Goal: Transaction & Acquisition: Purchase product/service

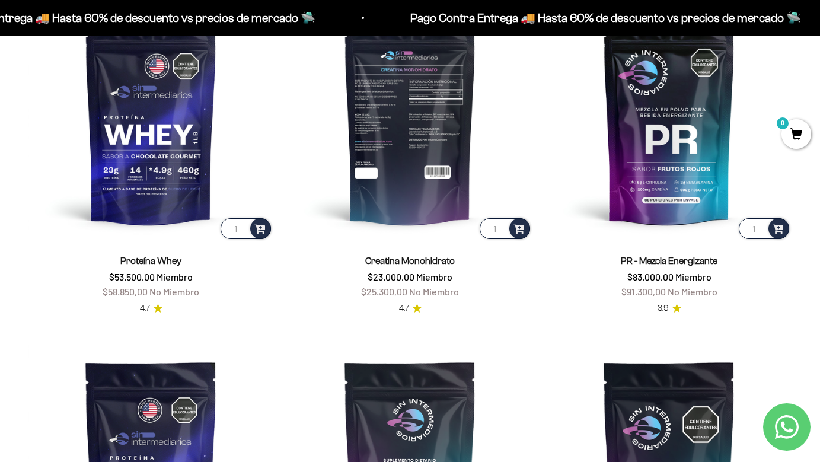
scroll to position [498, 0]
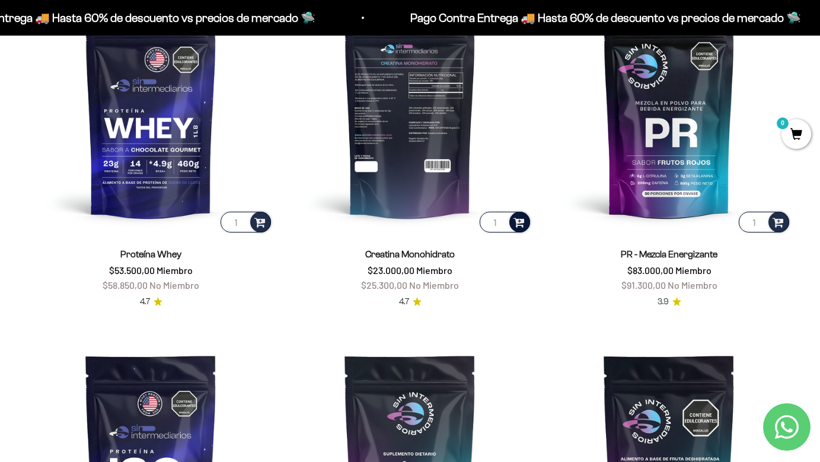
click at [519, 222] on span at bounding box center [518, 222] width 11 height 14
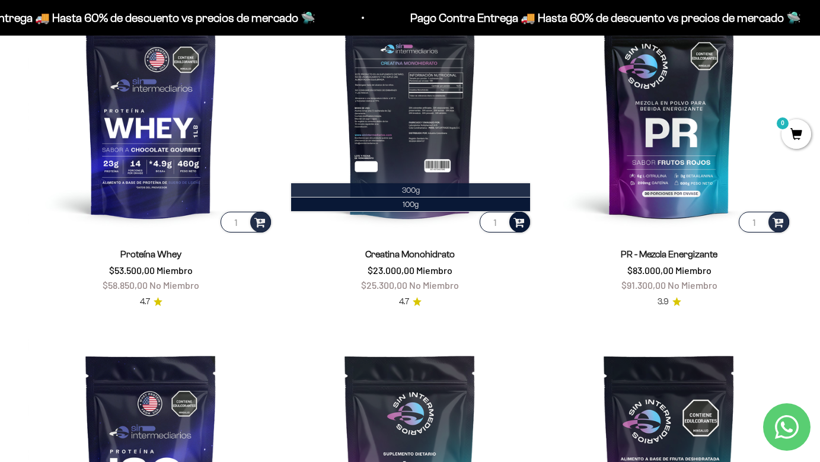
click at [418, 190] on span "300g" at bounding box center [411, 190] width 18 height 9
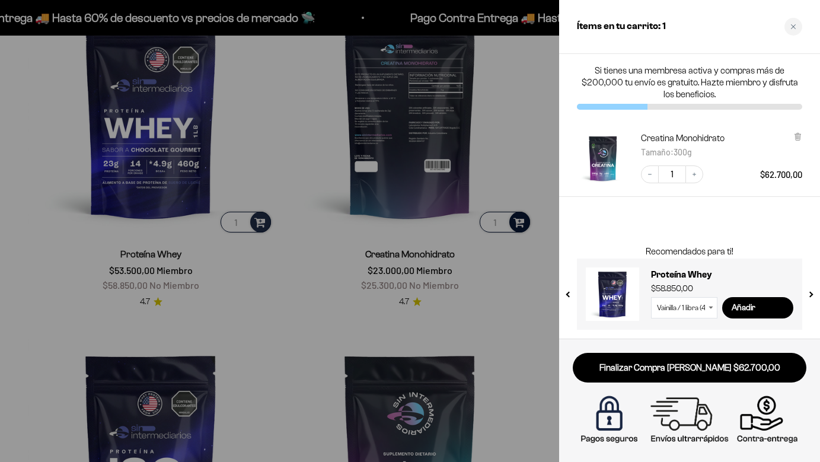
click at [532, 147] on div at bounding box center [410, 231] width 820 height 462
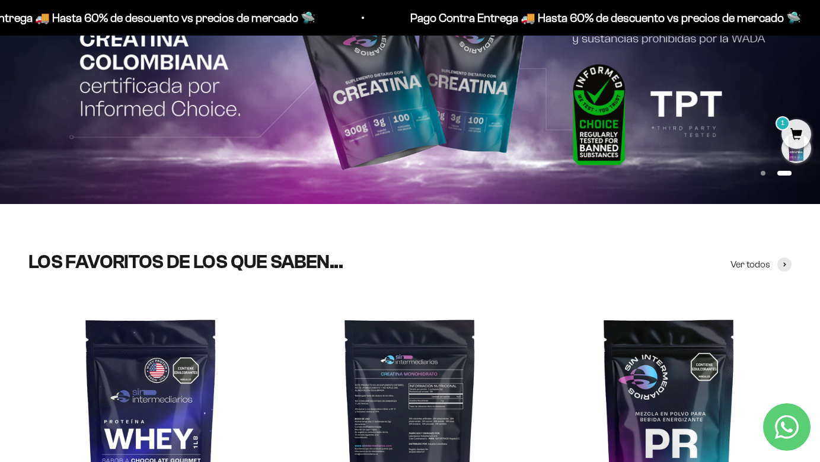
scroll to position [0, 0]
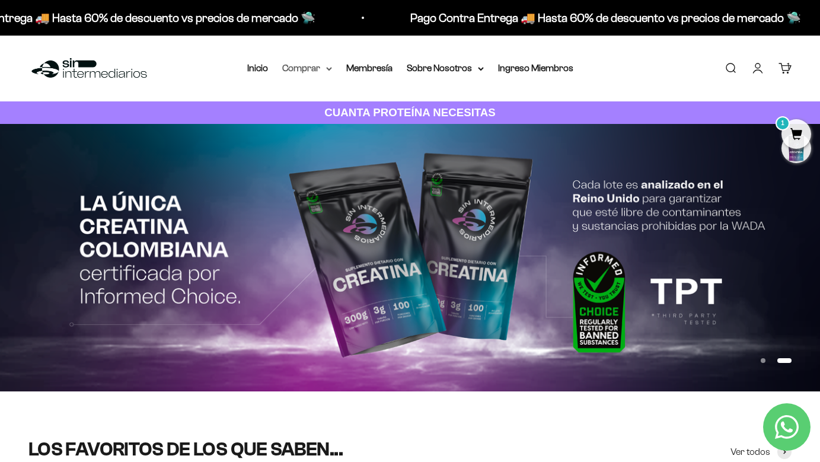
click at [299, 68] on summary "Comprar" at bounding box center [307, 67] width 50 height 15
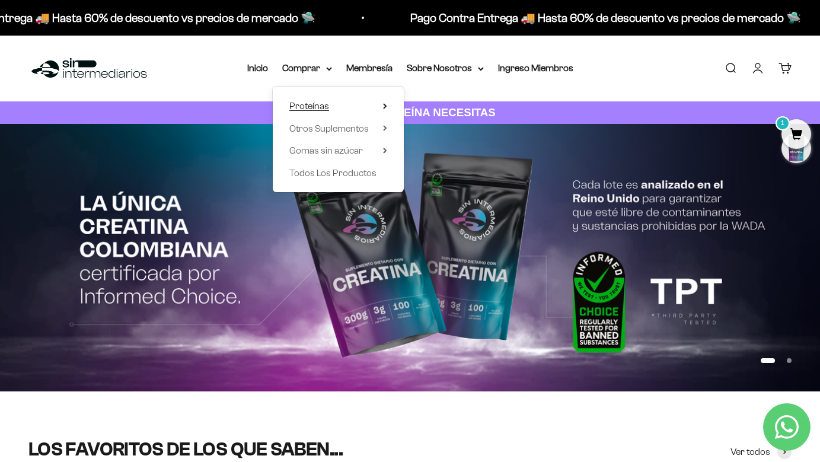
click at [312, 106] on span "Proteínas" at bounding box center [309, 106] width 40 height 10
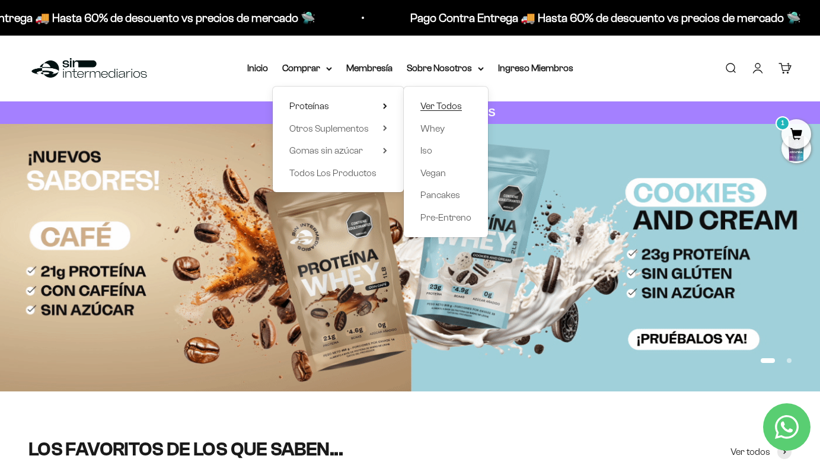
click at [436, 103] on span "Ver Todos" at bounding box center [441, 106] width 42 height 10
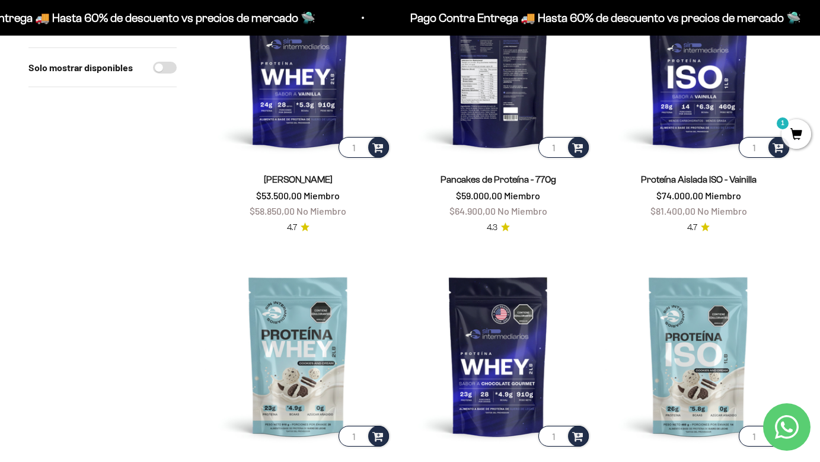
scroll to position [228, 0]
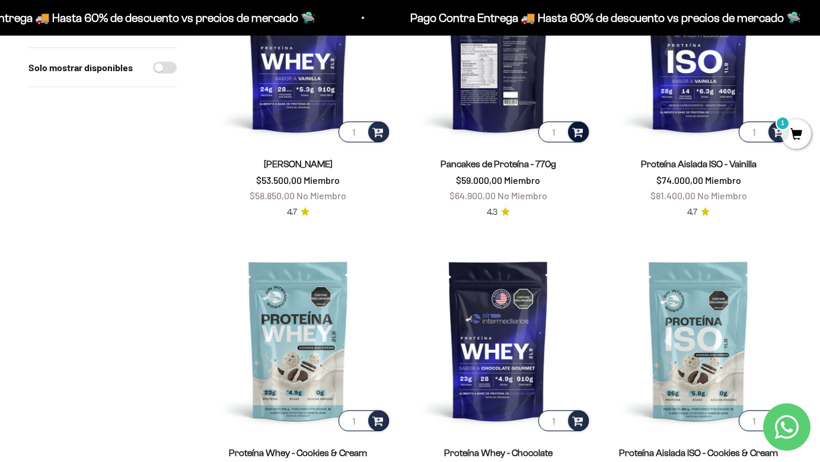
click at [578, 129] on span at bounding box center [577, 132] width 11 height 14
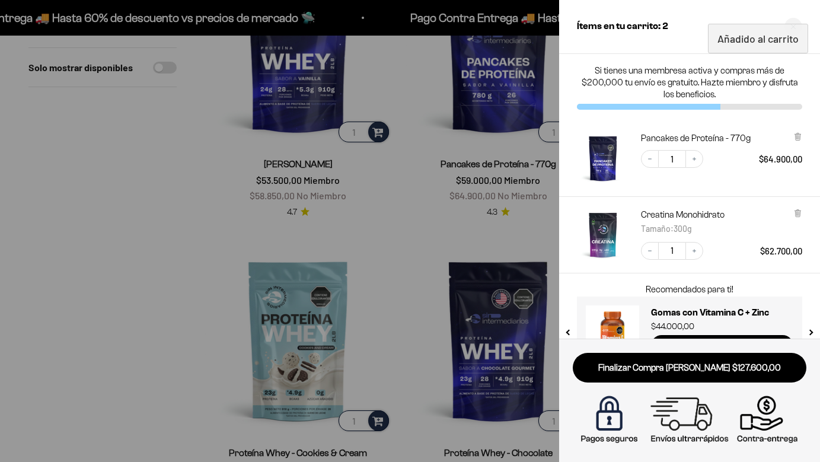
click at [389, 271] on div at bounding box center [410, 231] width 820 height 462
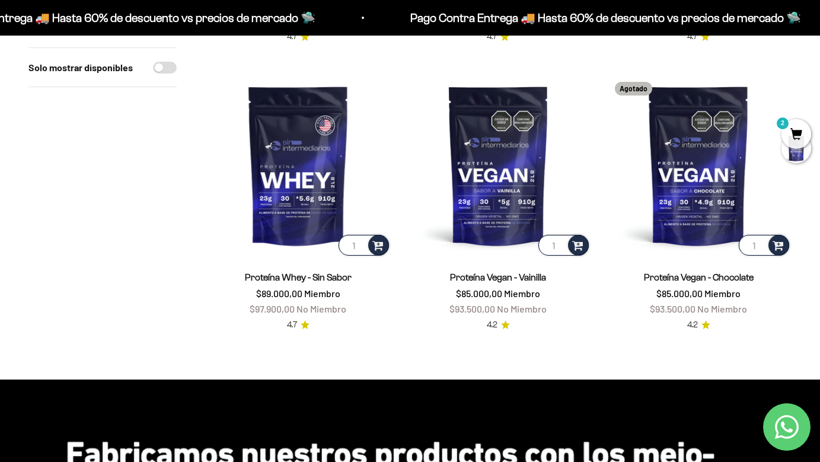
scroll to position [981, 0]
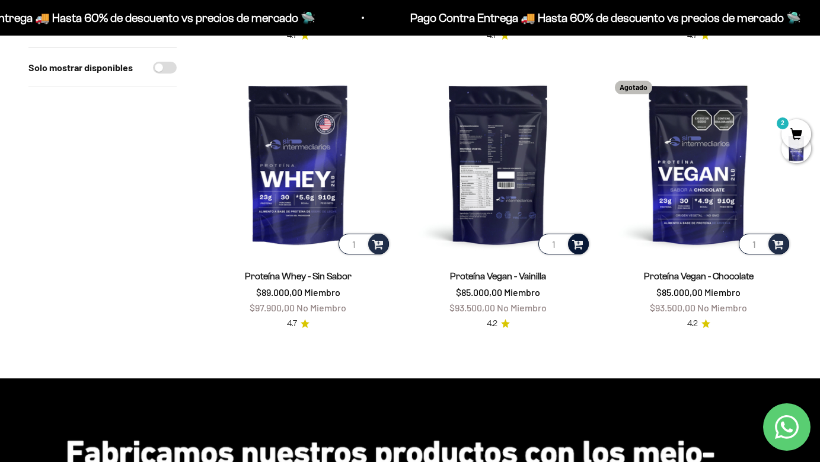
click at [575, 238] on span at bounding box center [577, 244] width 11 height 14
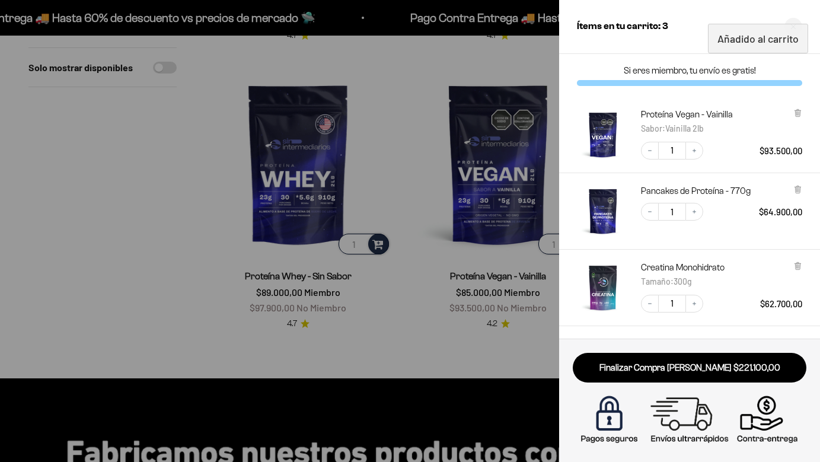
click at [174, 244] on div at bounding box center [410, 231] width 820 height 462
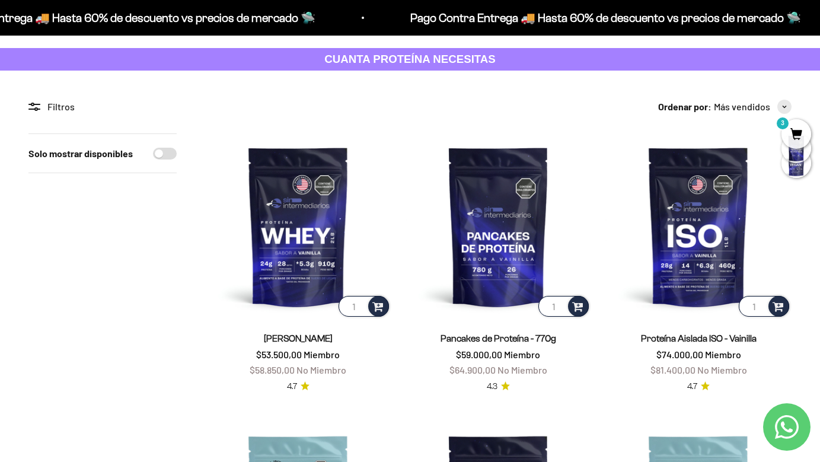
scroll to position [51, 0]
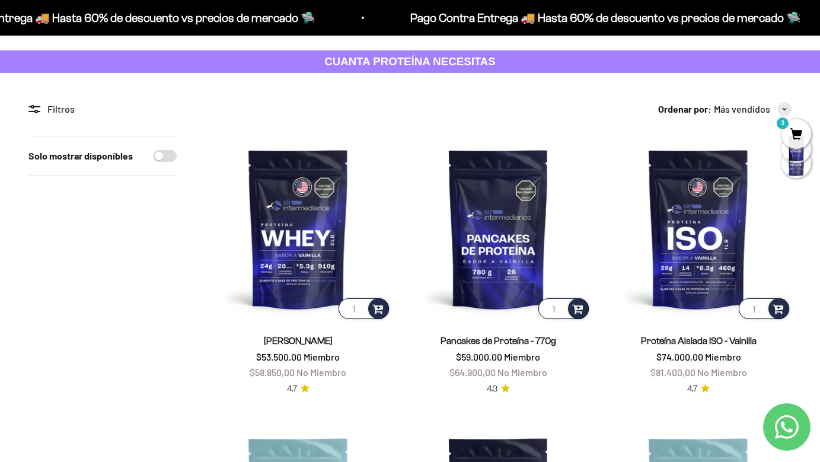
click at [797, 130] on span "3" at bounding box center [796, 134] width 30 height 30
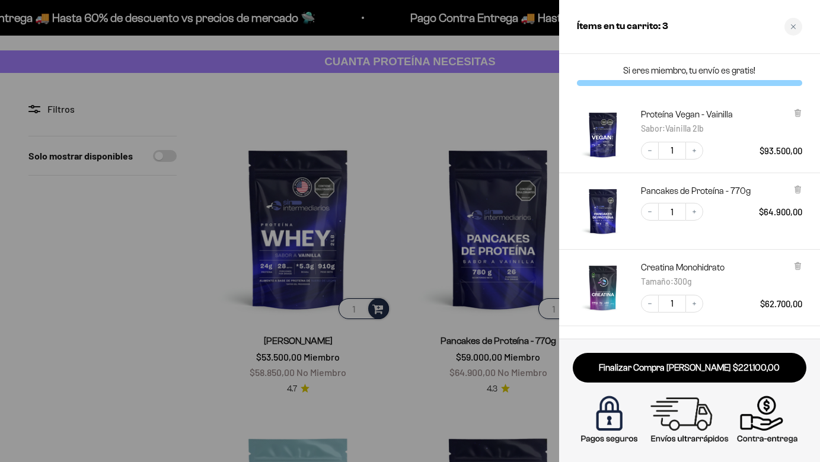
click at [609, 129] on img "Proteína Vegan - Vainilla - Vainilla 2lb" at bounding box center [603, 134] width 52 height 52
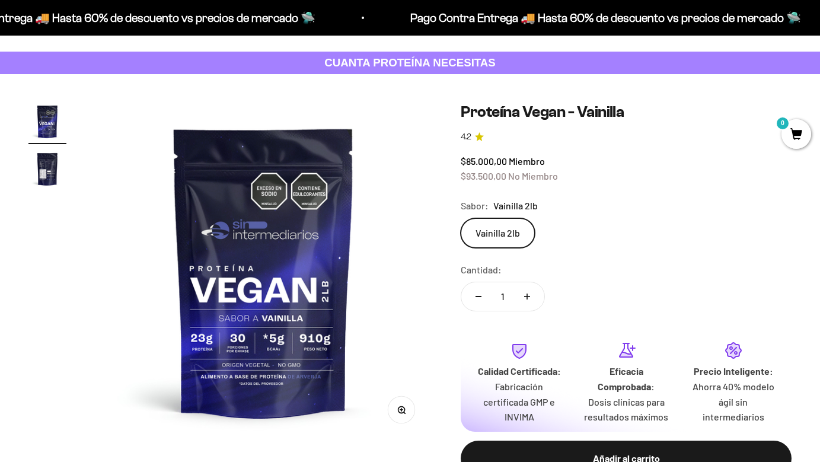
scroll to position [60, 0]
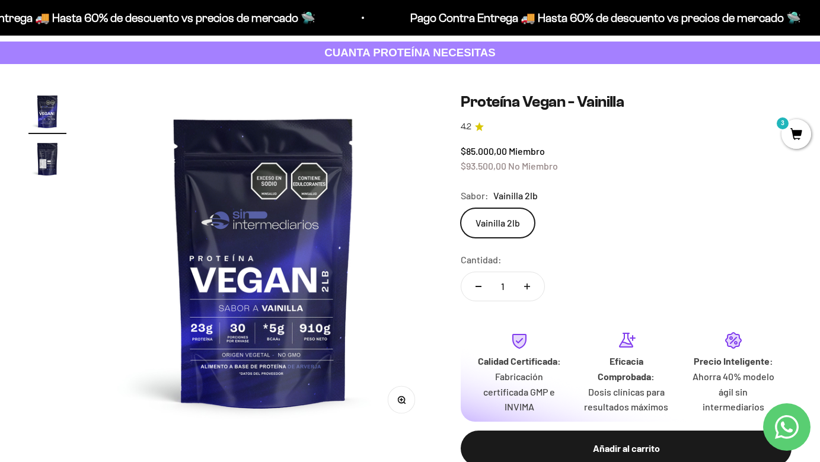
click at [528, 197] on span "Vainilla 2lb" at bounding box center [515, 195] width 44 height 15
click at [510, 214] on label "Vainilla 2lb" at bounding box center [498, 223] width 74 height 30
click at [461, 208] on input "Vainilla 2lb" at bounding box center [460, 208] width 1 height 1
click at [514, 187] on safe-sticky "Proteína Vegan - Vainilla 4.2 $85.000,00 Miembro $93.500,00 No Miembro Calidad …" at bounding box center [626, 288] width 331 height 392
click at [591, 213] on div "Vainilla 2lb" at bounding box center [626, 223] width 331 height 30
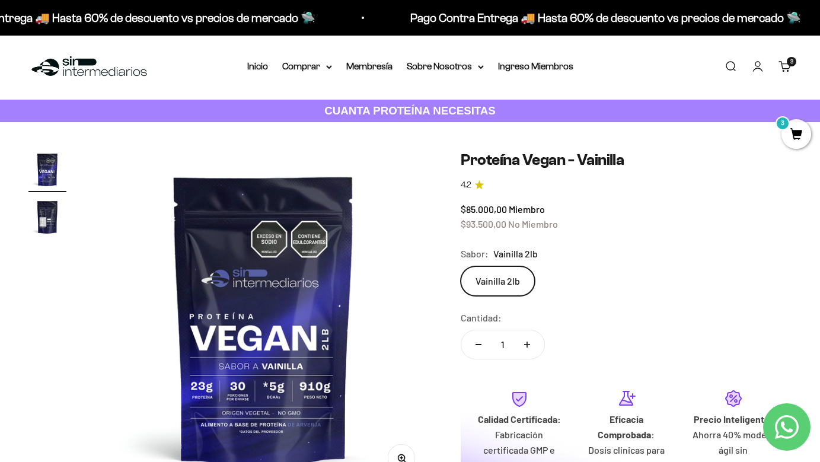
scroll to position [0, 0]
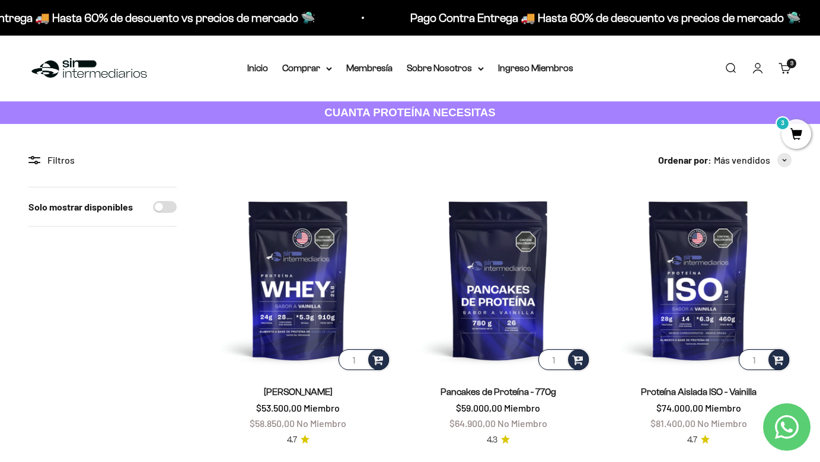
click at [108, 62] on img at bounding box center [89, 68] width 122 height 25
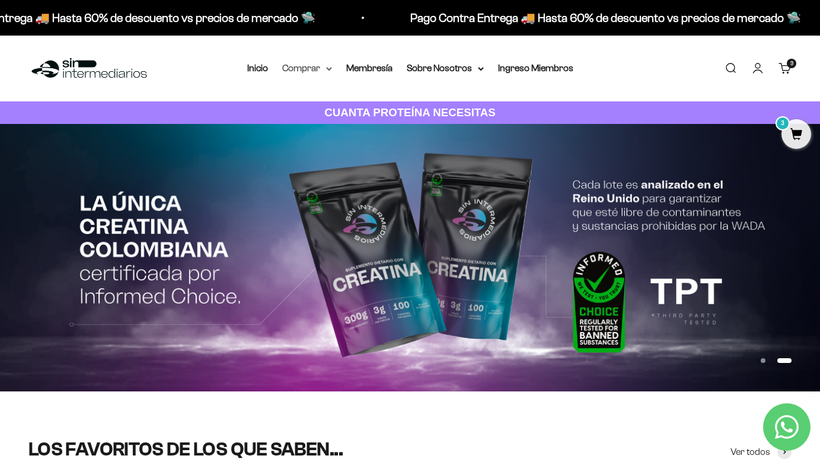
click at [323, 68] on summary "Comprar" at bounding box center [307, 67] width 50 height 15
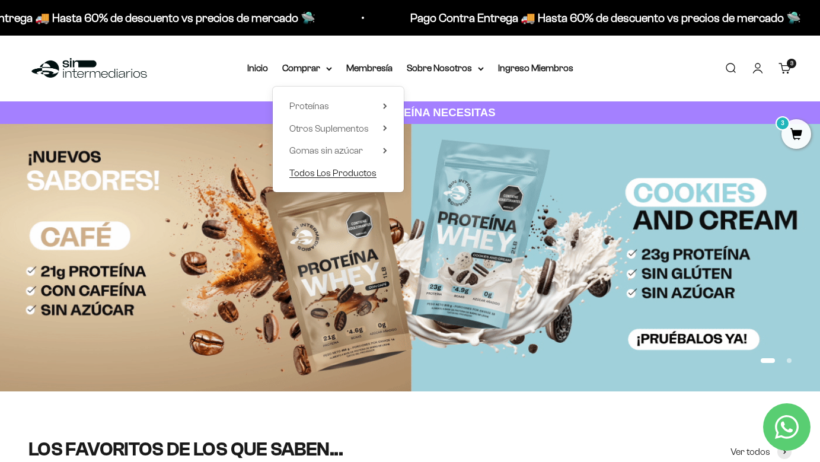
click at [342, 176] on span "Todos Los Productos" at bounding box center [332, 173] width 87 height 10
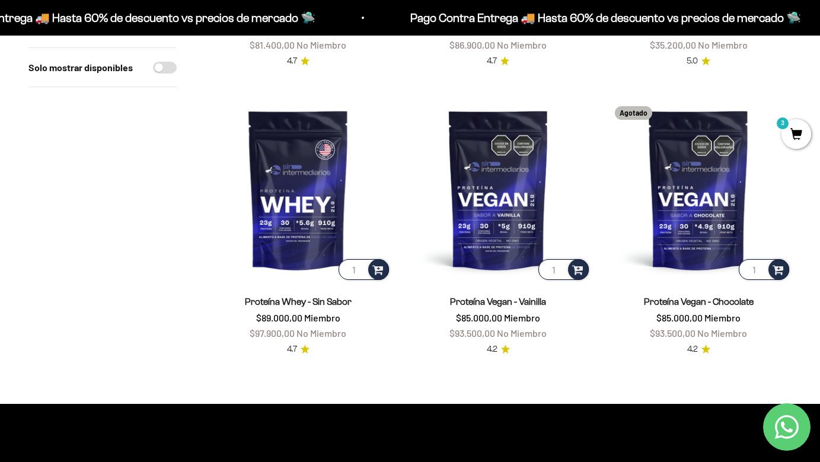
scroll to position [2143, 0]
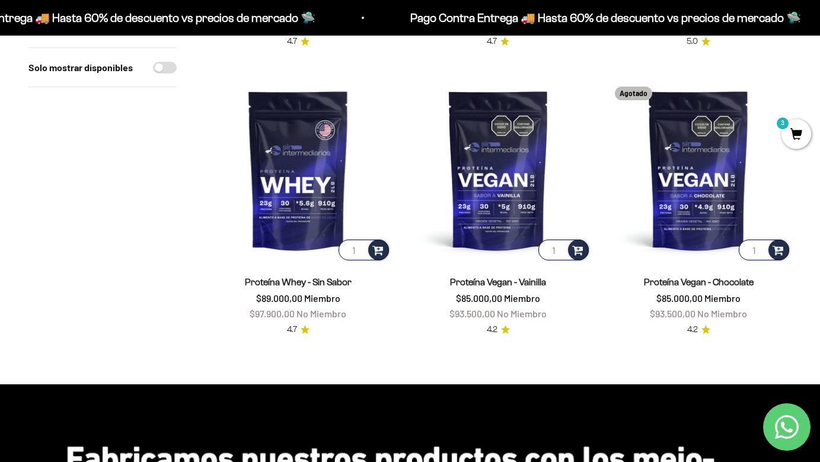
click at [796, 137] on span "3" at bounding box center [796, 134] width 30 height 30
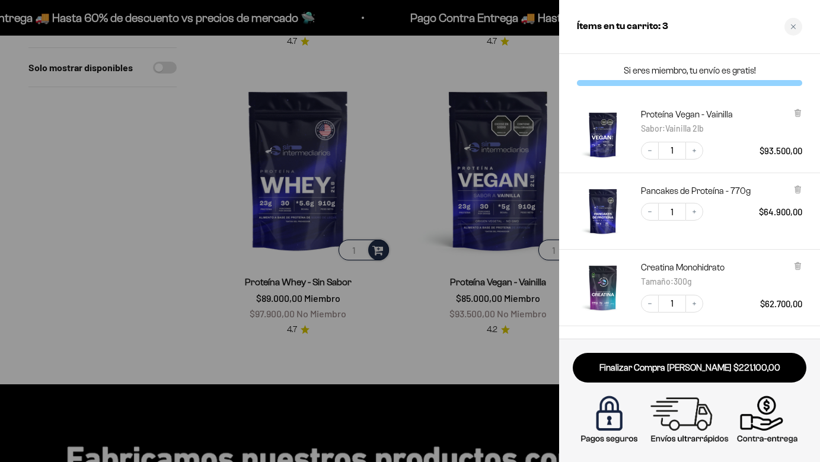
click at [66, 236] on div at bounding box center [410, 231] width 820 height 462
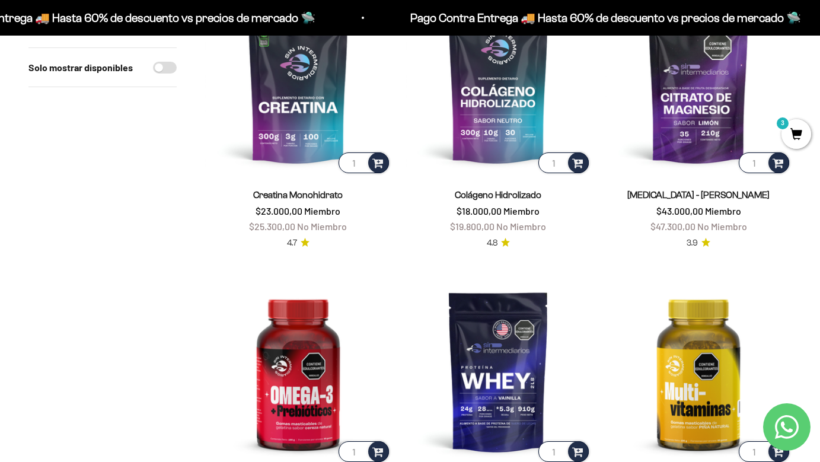
scroll to position [0, 0]
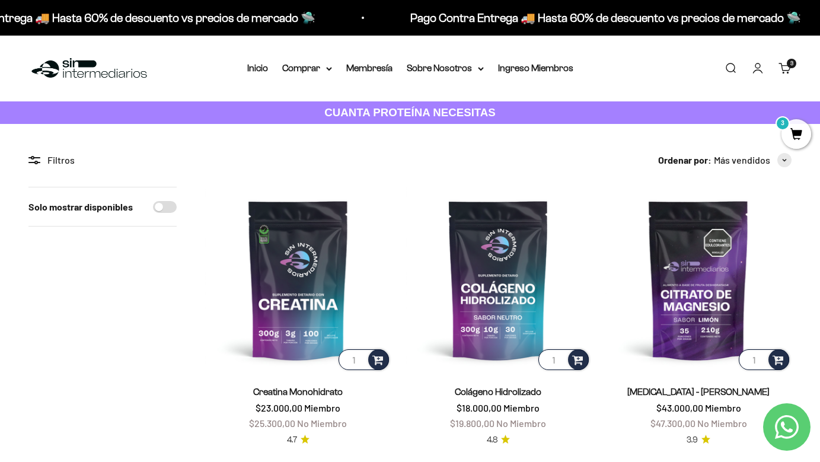
click at [796, 131] on span "3" at bounding box center [796, 134] width 30 height 30
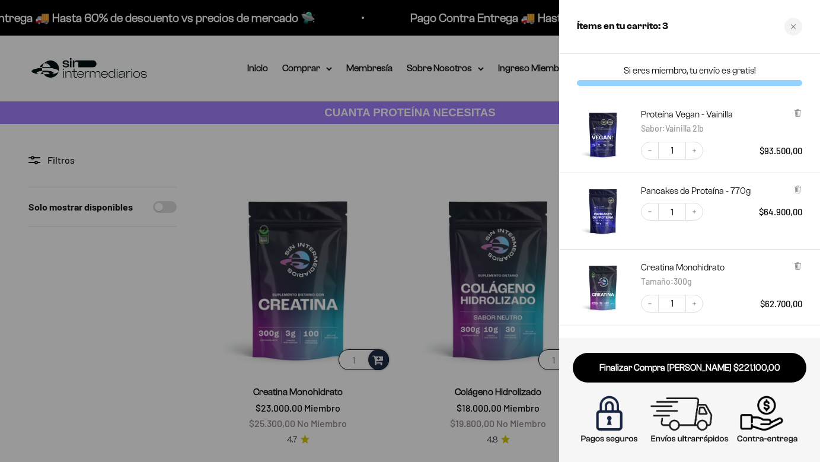
click at [442, 138] on div at bounding box center [410, 231] width 820 height 462
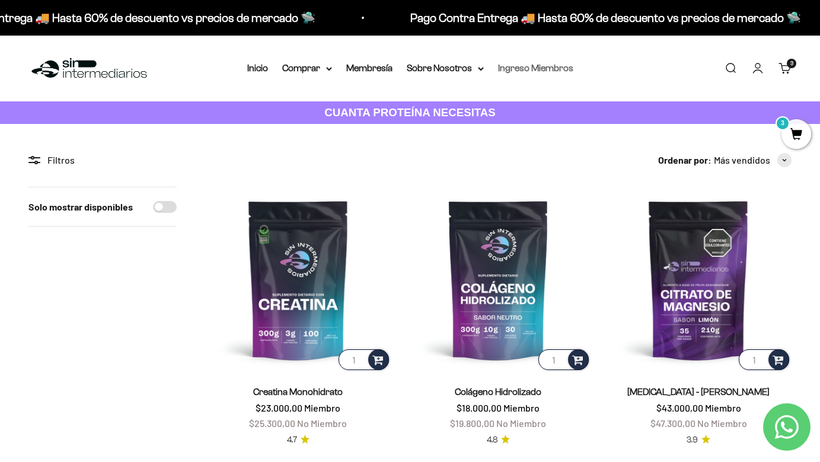
click at [528, 72] on link "Ingreso Miembros" at bounding box center [535, 68] width 75 height 10
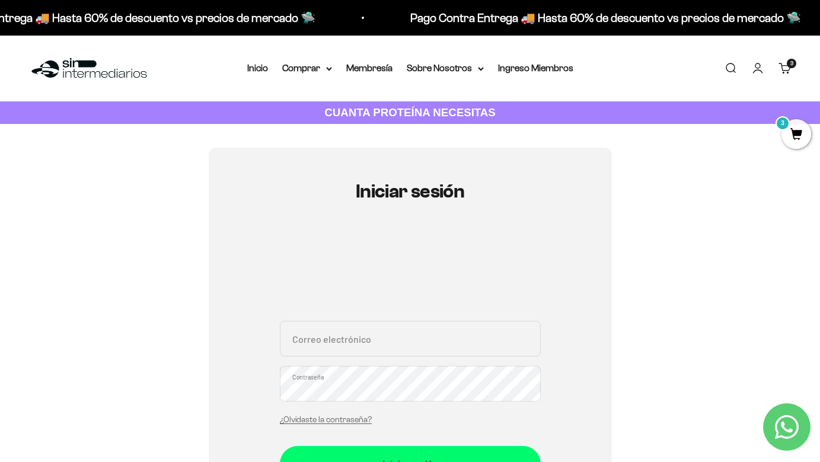
click at [327, 331] on input "Correo electrónico" at bounding box center [410, 339] width 261 height 36
type input "[EMAIL_ADDRESS][DOMAIN_NAME]"
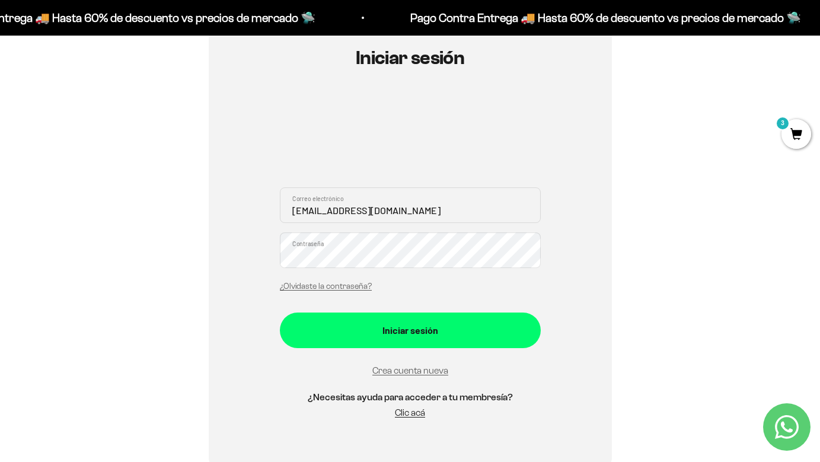
scroll to position [135, 0]
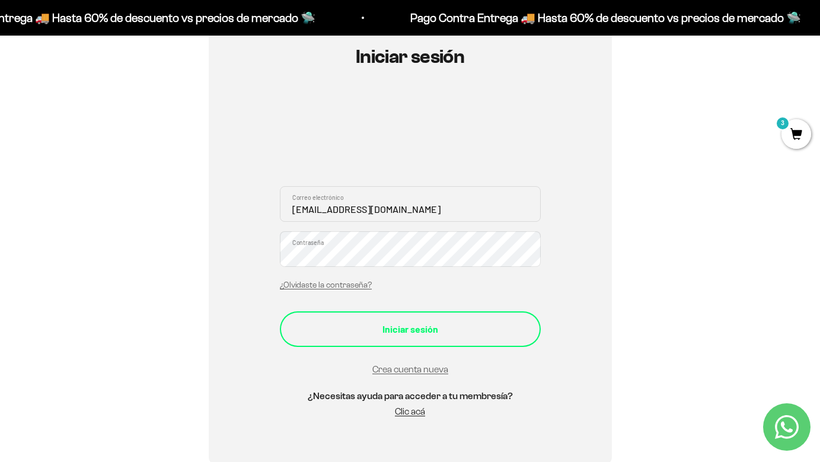
click at [442, 336] on button "Iniciar sesión" at bounding box center [410, 329] width 261 height 36
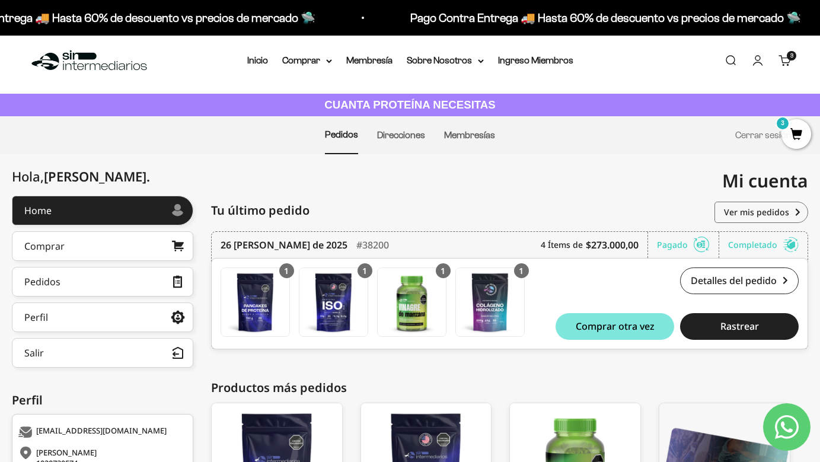
scroll to position [11, 0]
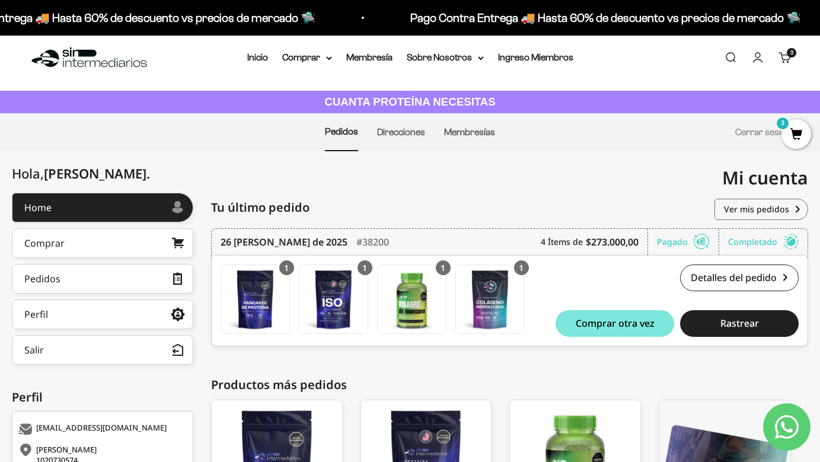
click at [787, 54] on cart-count "3 artículos 3" at bounding box center [791, 52] width 9 height 9
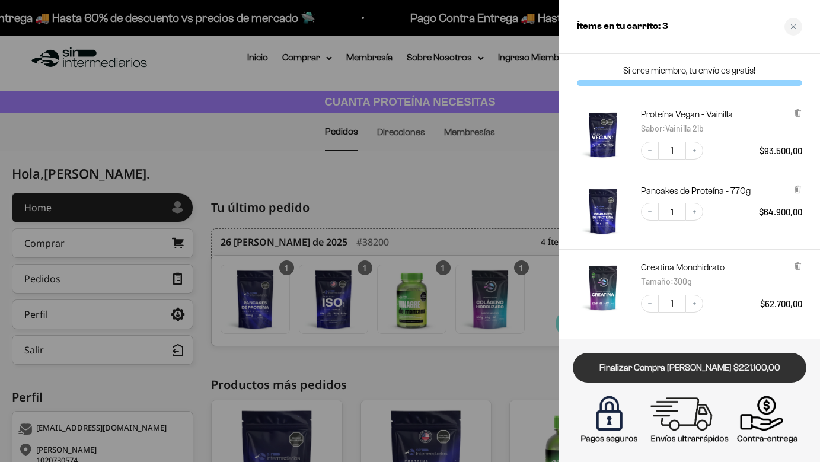
click at [682, 367] on link "Finalizar Compra Segura $221.100,00" at bounding box center [690, 368] width 234 height 30
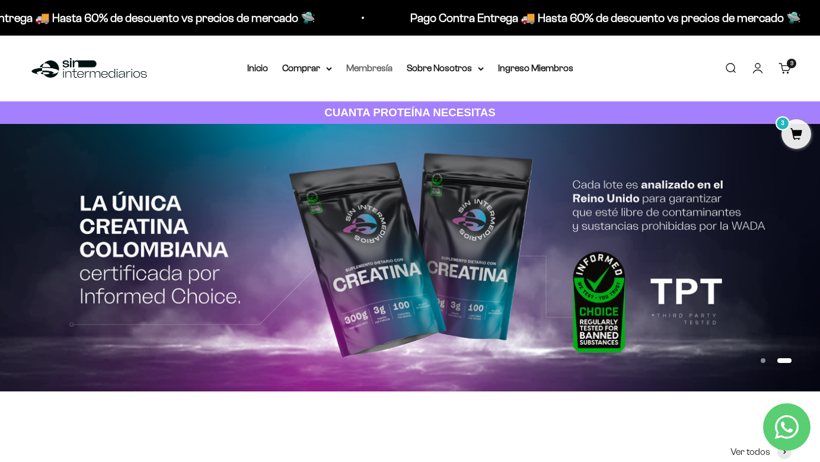
click at [376, 66] on link "Membresía" at bounding box center [369, 68] width 46 height 10
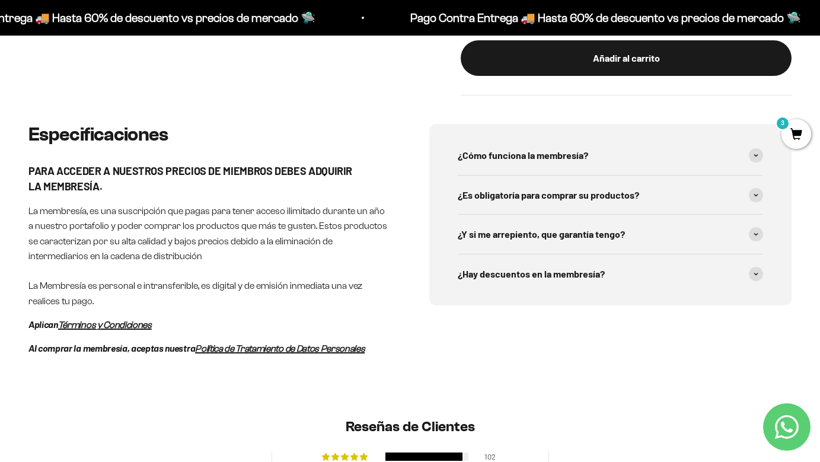
scroll to position [524, 0]
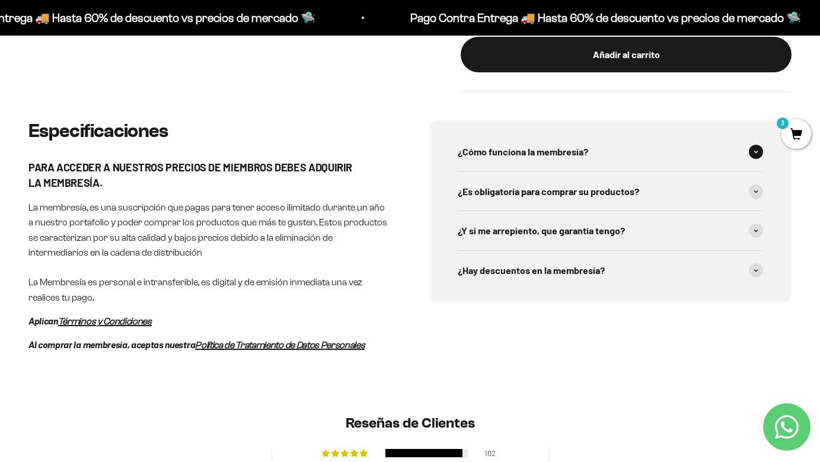
click at [497, 144] on span "¿Cómo funciona la membresía?" at bounding box center [523, 151] width 130 height 15
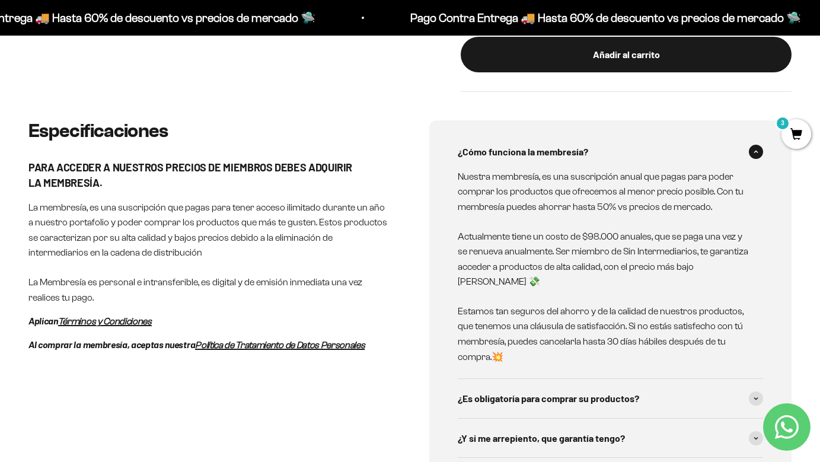
click at [497, 144] on span "¿Cómo funciona la membresía?" at bounding box center [523, 151] width 130 height 15
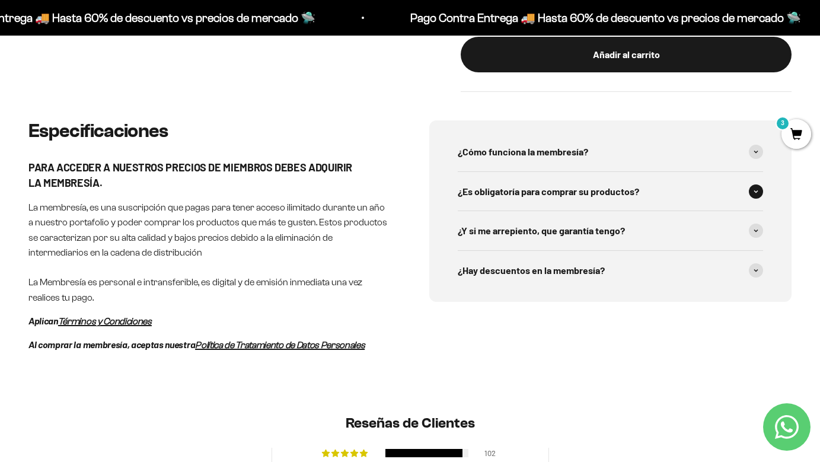
click at [475, 184] on span "¿Es obligatoría para comprar su productos?" at bounding box center [548, 191] width 181 height 15
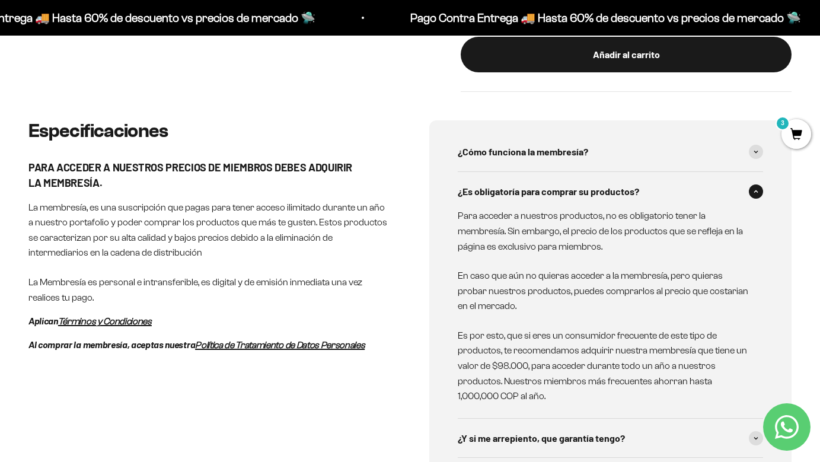
click at [475, 184] on span "¿Es obligatoría para comprar su productos?" at bounding box center [548, 191] width 181 height 15
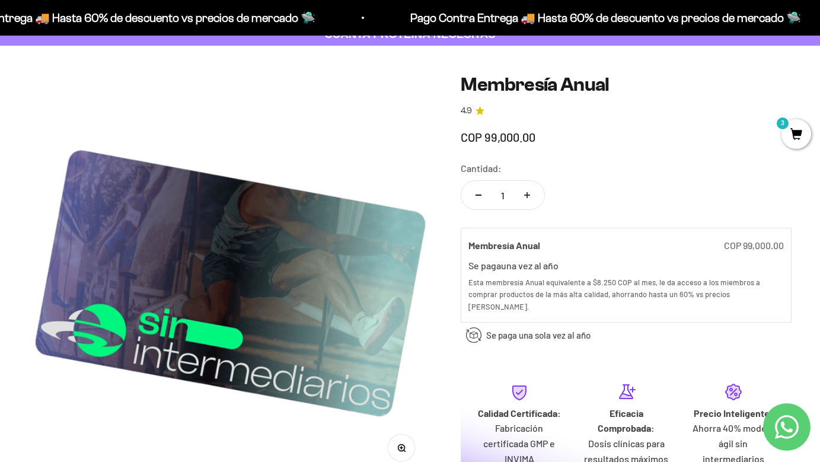
scroll to position [0, 0]
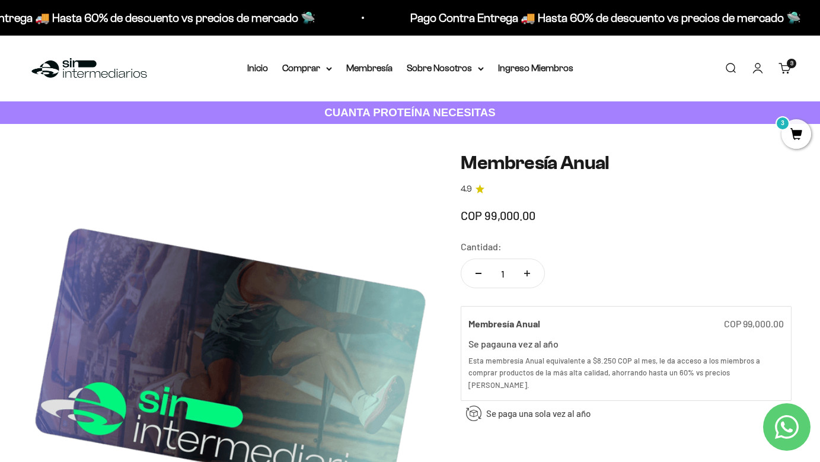
click at [758, 69] on link "Cuenta" at bounding box center [757, 68] width 13 height 13
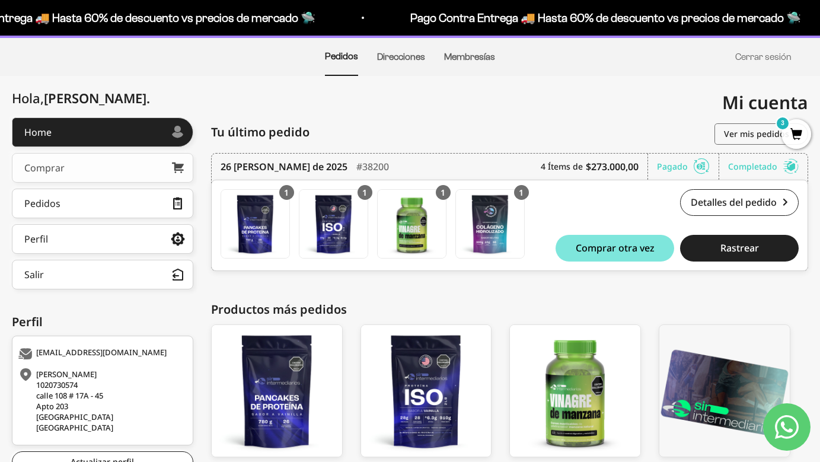
scroll to position [88, 0]
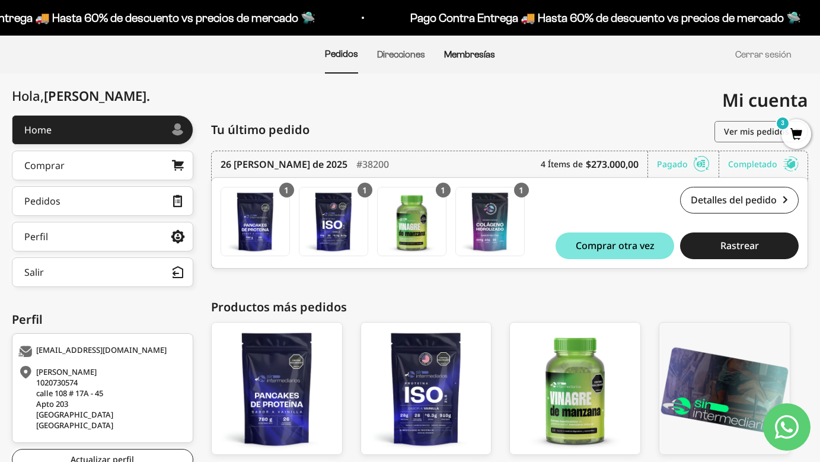
click at [475, 56] on link "Membresías" at bounding box center [469, 54] width 51 height 10
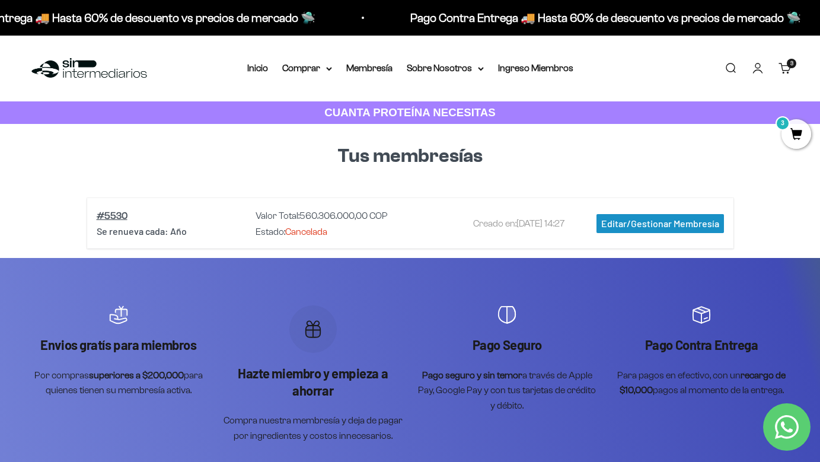
click at [783, 72] on link "Carrito 3 artículos 3" at bounding box center [784, 68] width 13 height 13
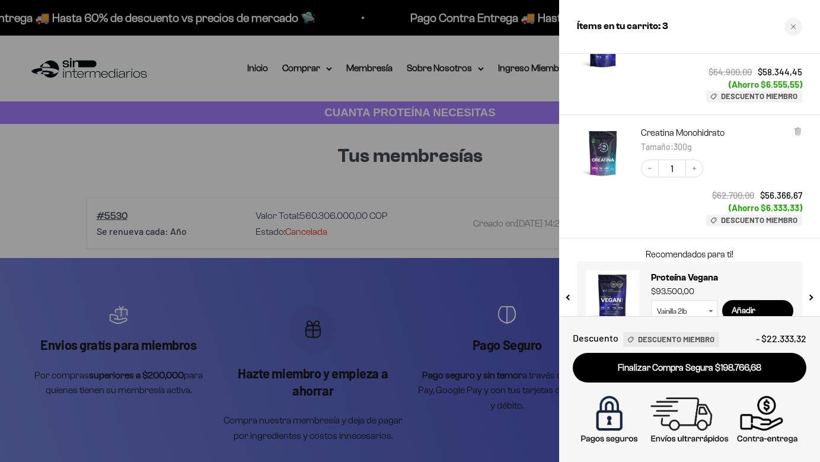
scroll to position [263, 0]
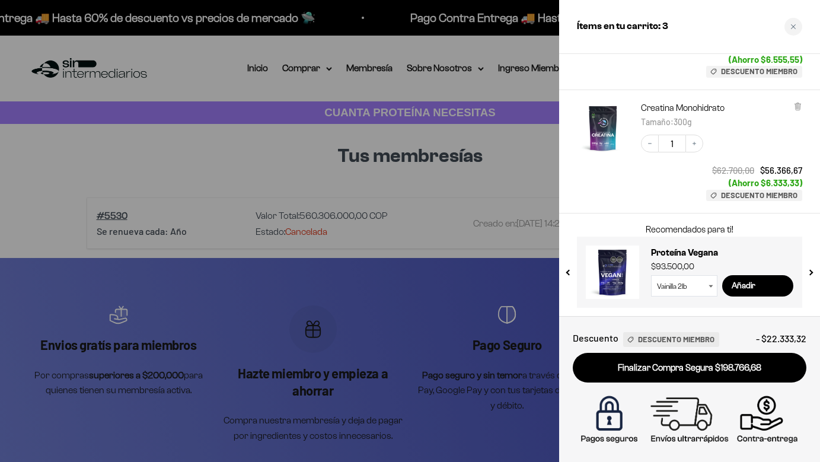
click at [658, 223] on p "Recomendados para ti!" at bounding box center [690, 229] width 190 height 14
click at [703, 286] on select "Vainilla 2lb Chocolate 2lb" at bounding box center [684, 285] width 66 height 21
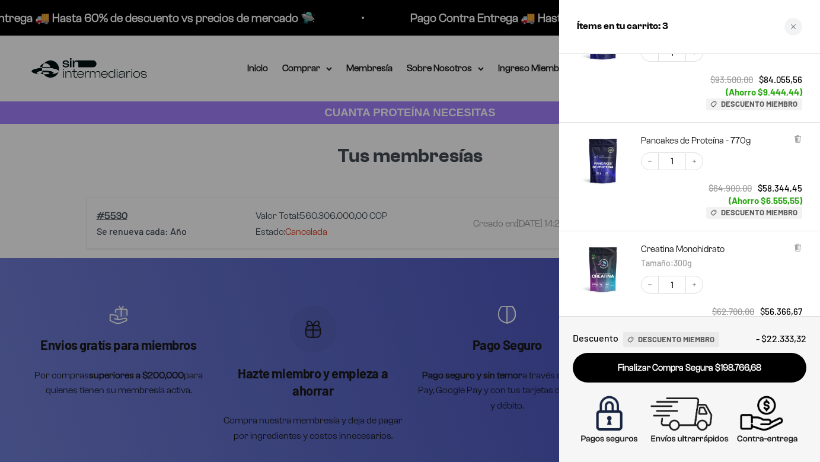
scroll to position [127, 0]
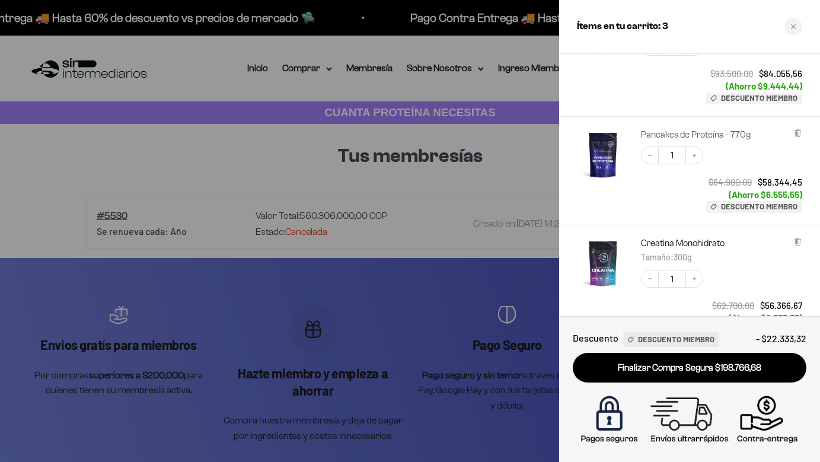
click at [713, 136] on link "Pancakes de Proteína - 770g" at bounding box center [696, 135] width 110 height 12
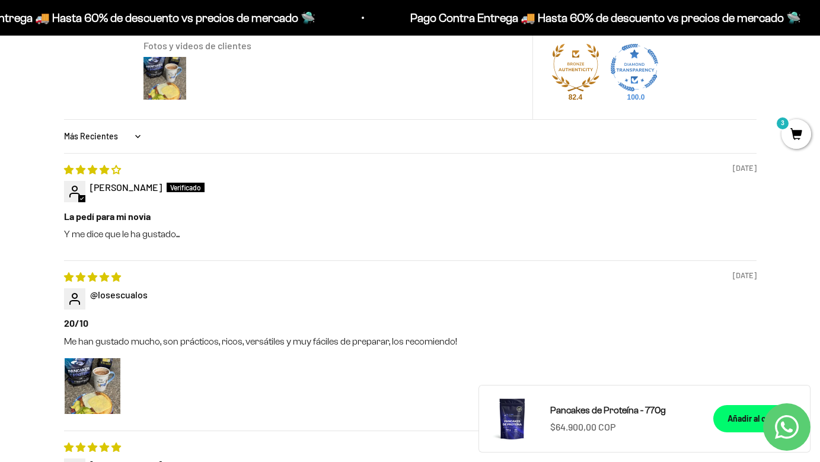
scroll to position [869, 0]
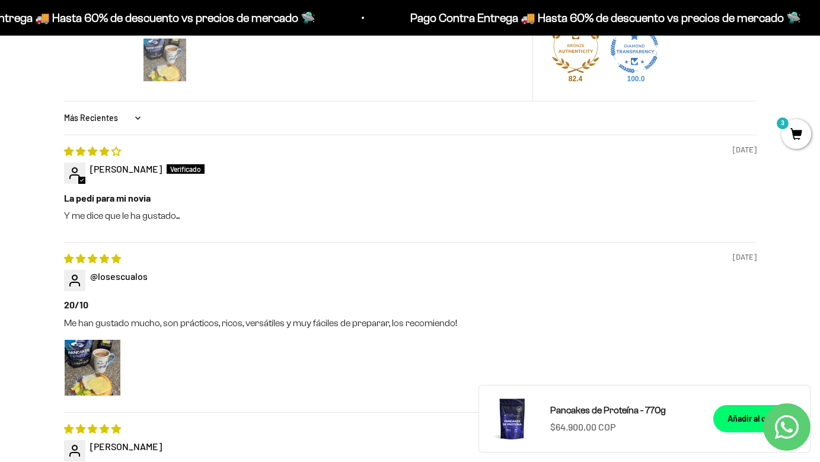
click at [162, 60] on img at bounding box center [164, 59] width 47 height 47
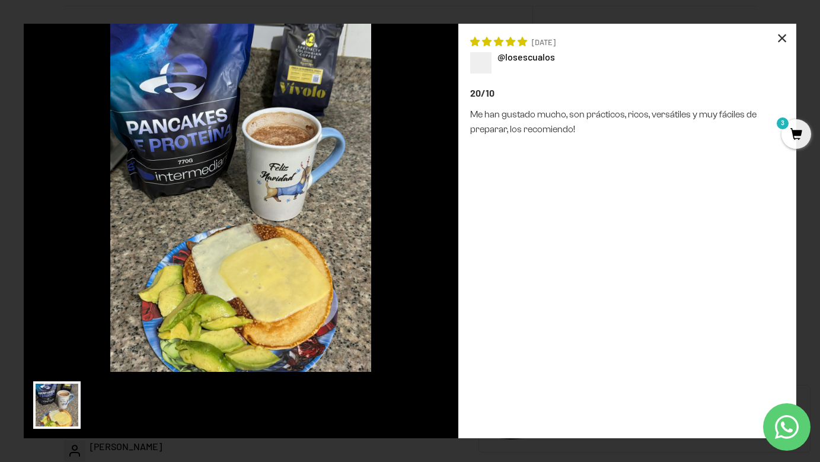
click at [780, 42] on div "×" at bounding box center [782, 38] width 28 height 28
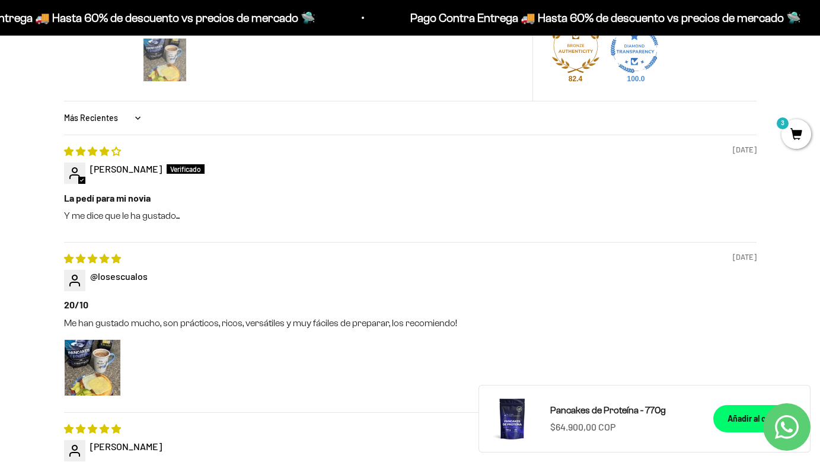
click at [181, 59] on img at bounding box center [164, 59] width 47 height 47
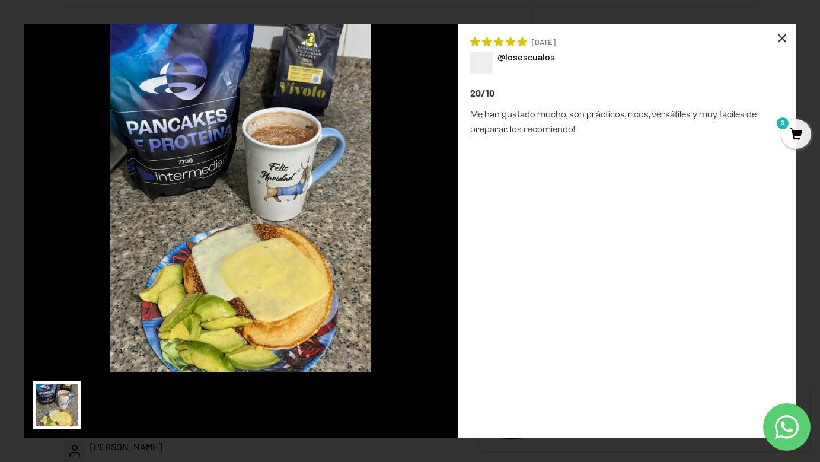
click at [781, 31] on div "×" at bounding box center [782, 38] width 28 height 28
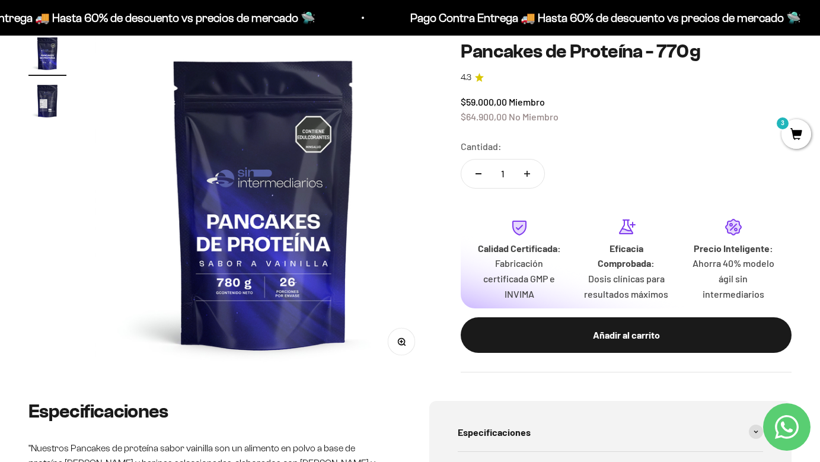
scroll to position [0, 0]
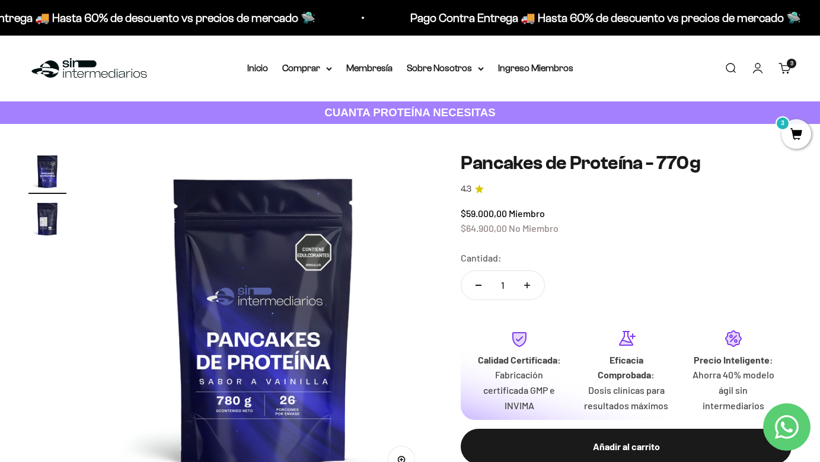
click at [787, 63] on cart-count "3 artículos 3" at bounding box center [791, 63] width 9 height 9
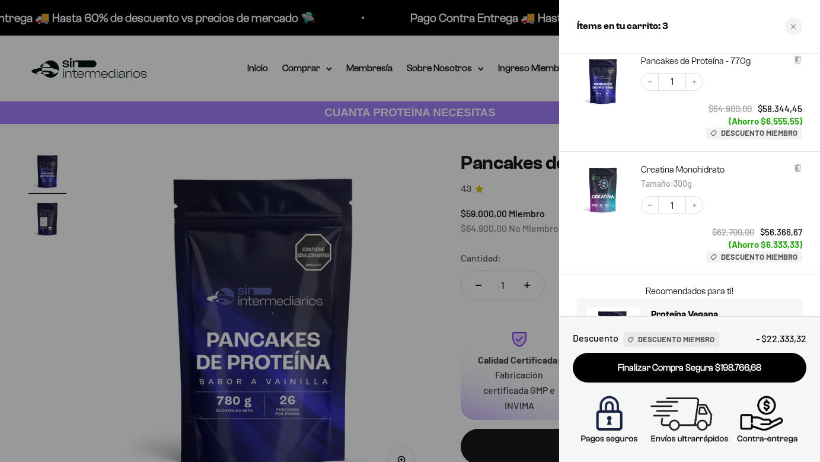
scroll to position [205, 0]
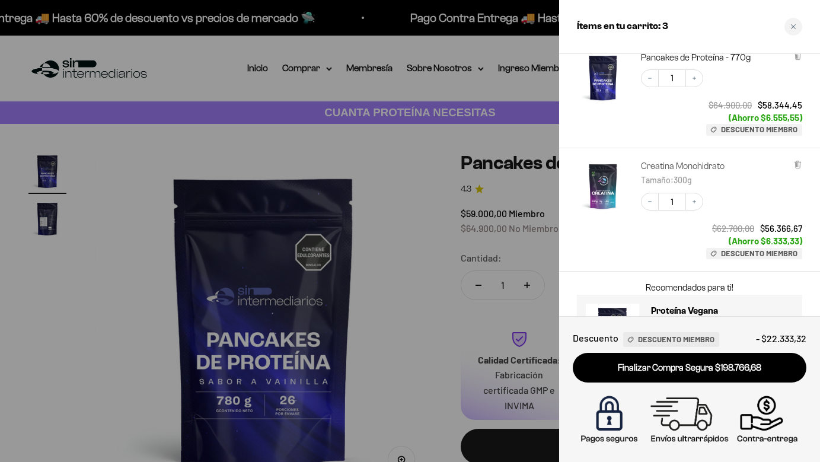
click at [665, 168] on link "Creatina Monohidrato" at bounding box center [683, 166] width 84 height 12
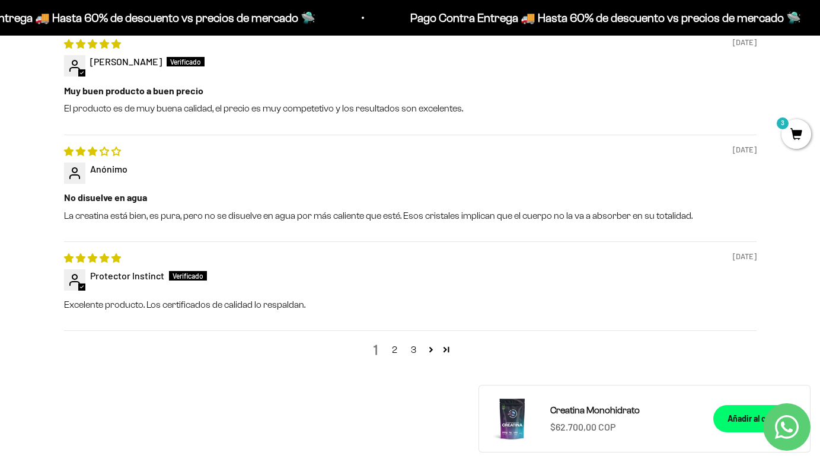
scroll to position [1368, 0]
click at [393, 350] on link "2" at bounding box center [394, 349] width 19 height 14
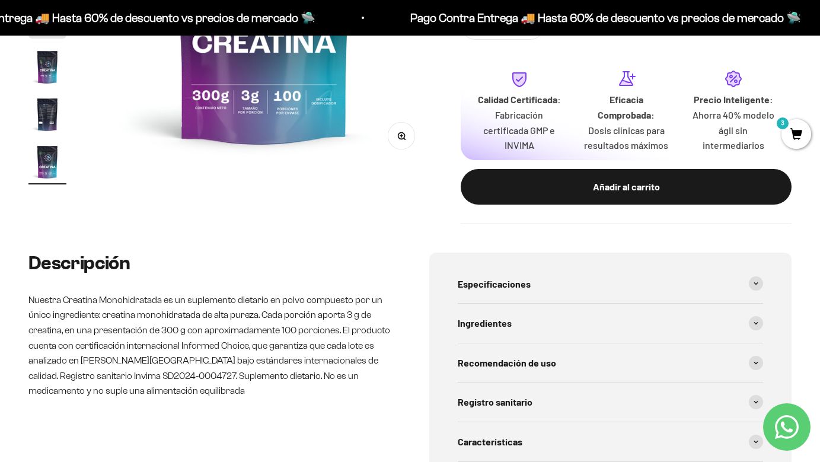
scroll to position [0, 0]
